Goal: Go to known website: Go to known website

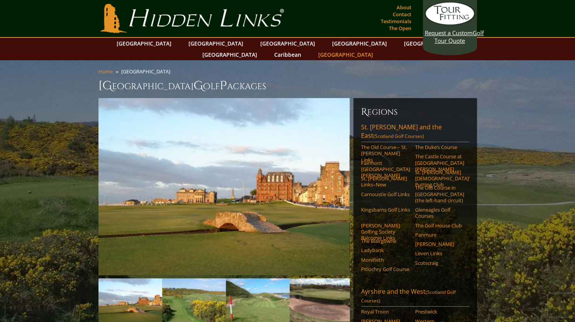
click at [377, 49] on link "[GEOGRAPHIC_DATA]" at bounding box center [345, 54] width 63 height 11
